Goal: Task Accomplishment & Management: Use online tool/utility

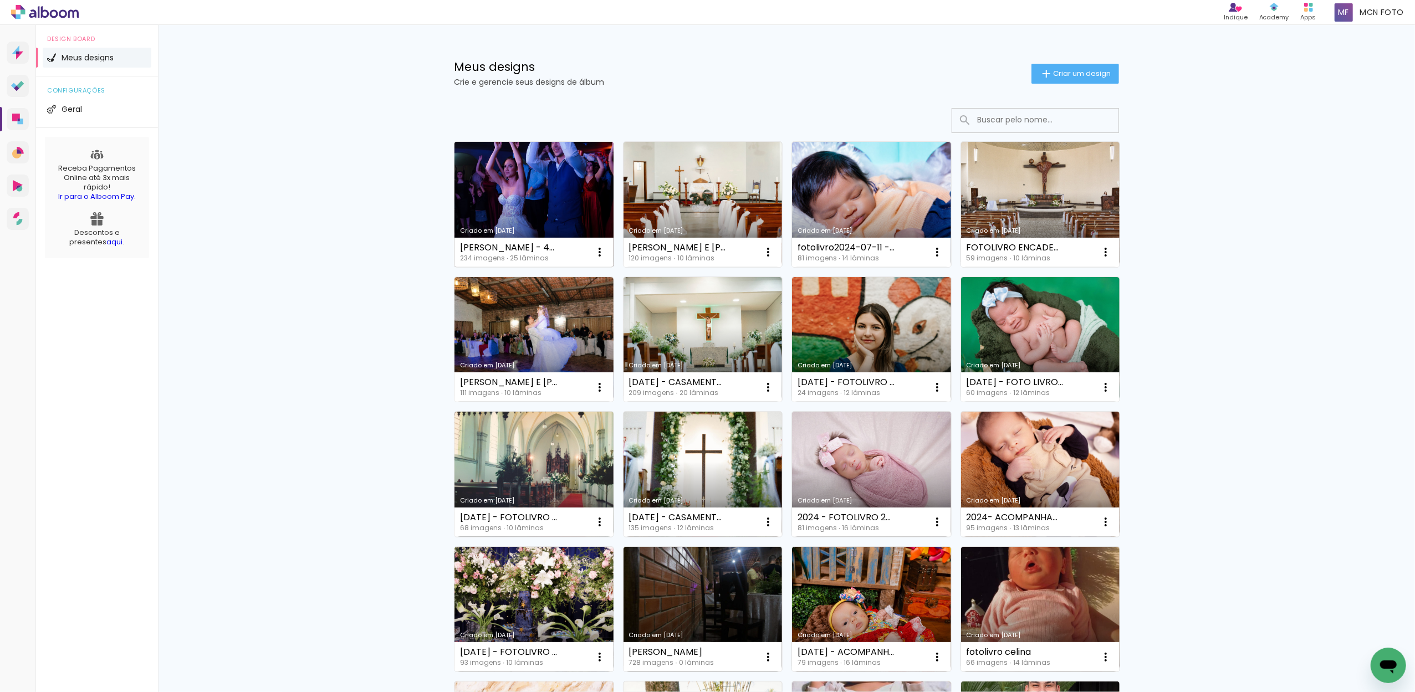
click at [537, 173] on link "Criado em [DATE]" at bounding box center [534, 204] width 159 height 125
